Goal: Information Seeking & Learning: Learn about a topic

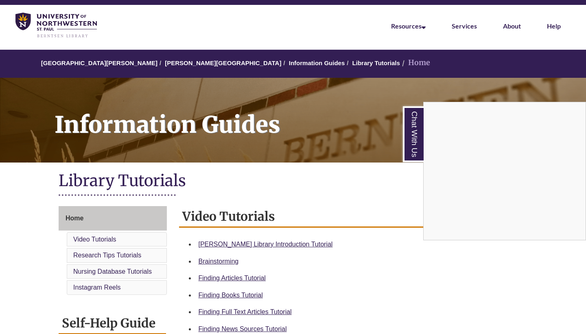
scroll to position [17, 0]
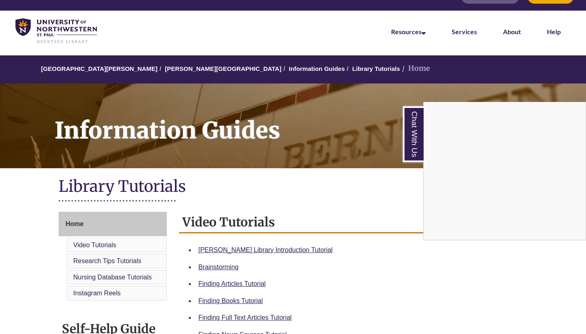
click at [51, 18] on img at bounding box center [55, 31] width 81 height 26
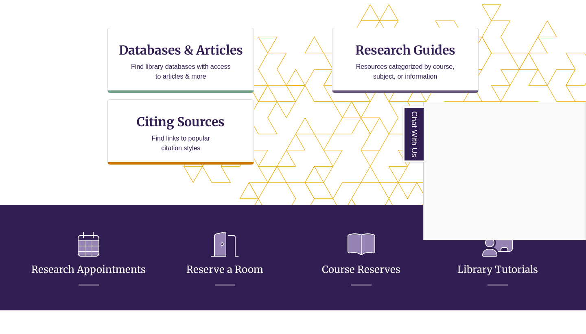
scroll to position [265, 0]
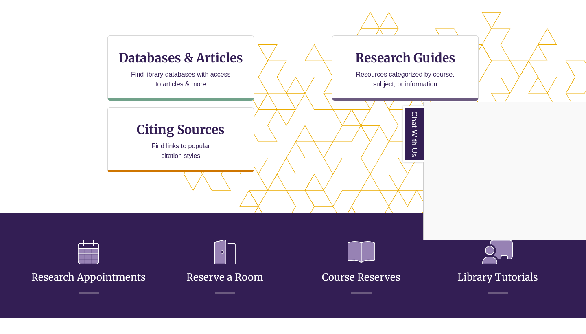
click at [201, 129] on div "Chat With Us" at bounding box center [293, 167] width 586 height 334
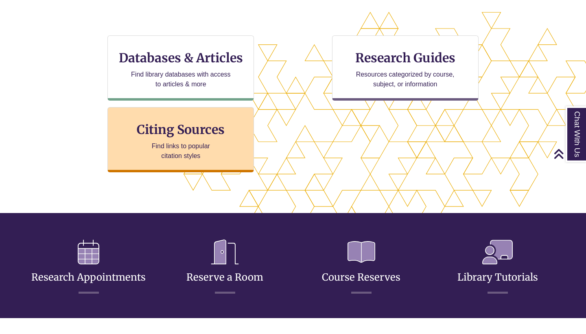
click at [223, 137] on div "Citing Sources Find links to popular citation styles" at bounding box center [180, 139] width 147 height 65
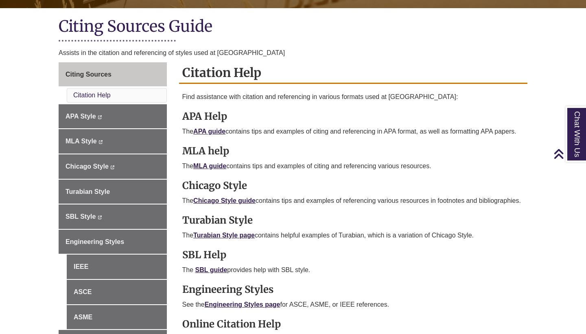
scroll to position [178, 0]
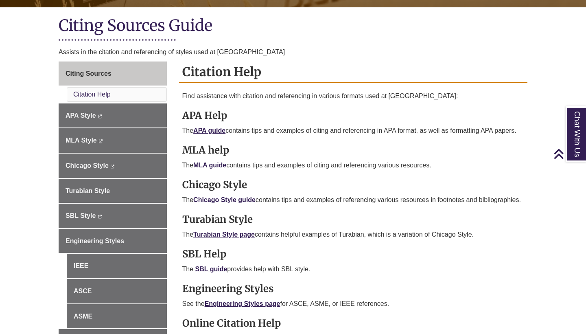
click at [231, 199] on link "Chicago Style guide" at bounding box center [224, 199] width 62 height 7
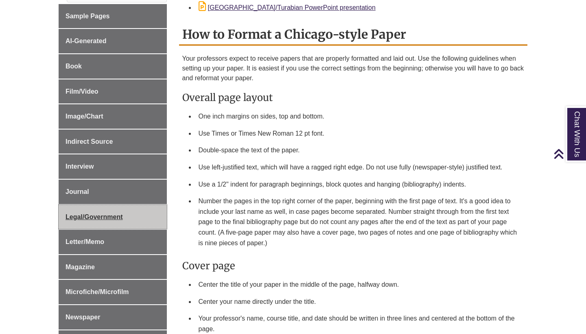
scroll to position [333, 0]
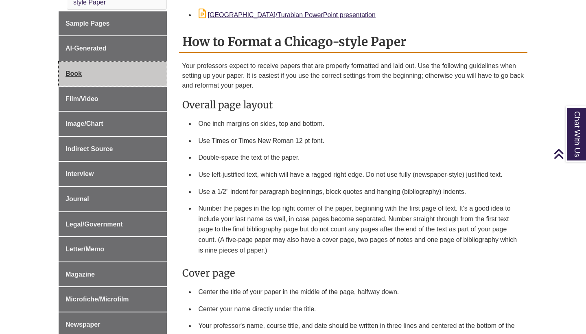
click at [109, 65] on link "Book" at bounding box center [113, 73] width 108 height 24
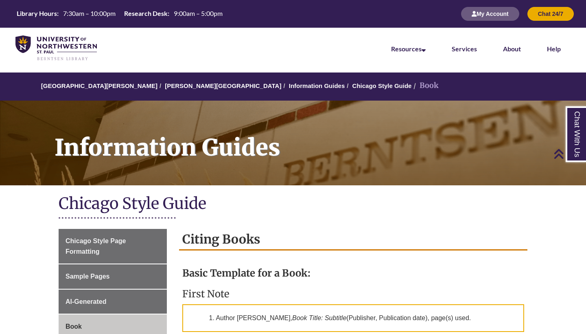
scroll to position [175, 0]
